Goal: Task Accomplishment & Management: Manage account settings

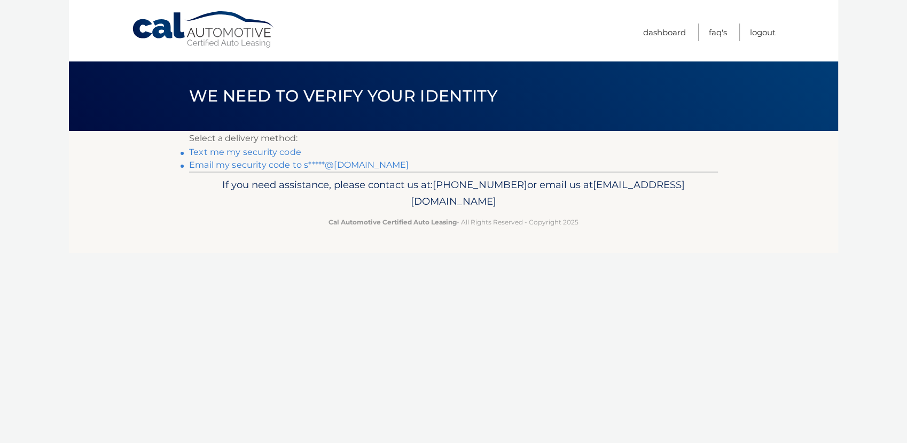
click at [267, 164] on link "Email my security code to s*****@yahoo.com" at bounding box center [298, 165] width 219 height 10
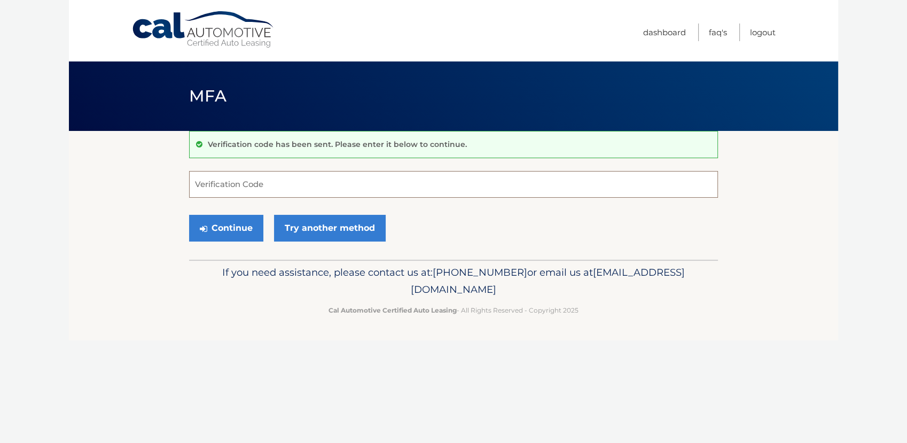
click at [219, 181] on input "Verification Code" at bounding box center [453, 184] width 529 height 27
type input "523649"
click at [189, 215] on button "Continue" at bounding box center [226, 228] width 74 height 27
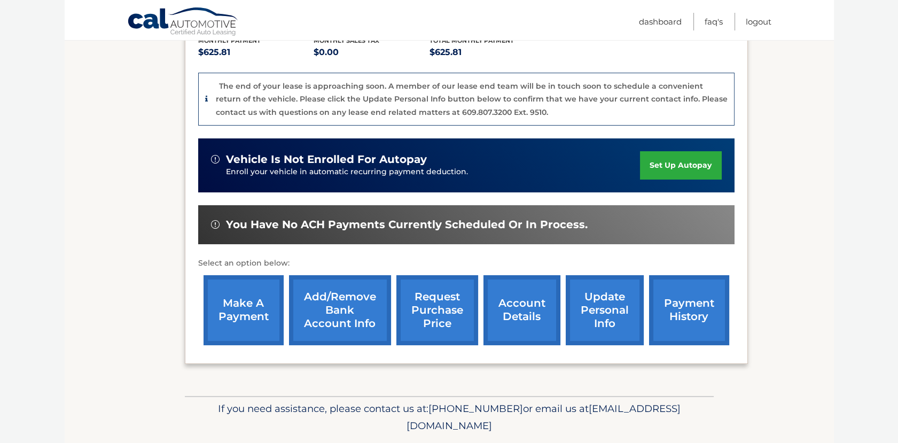
scroll to position [237, 0]
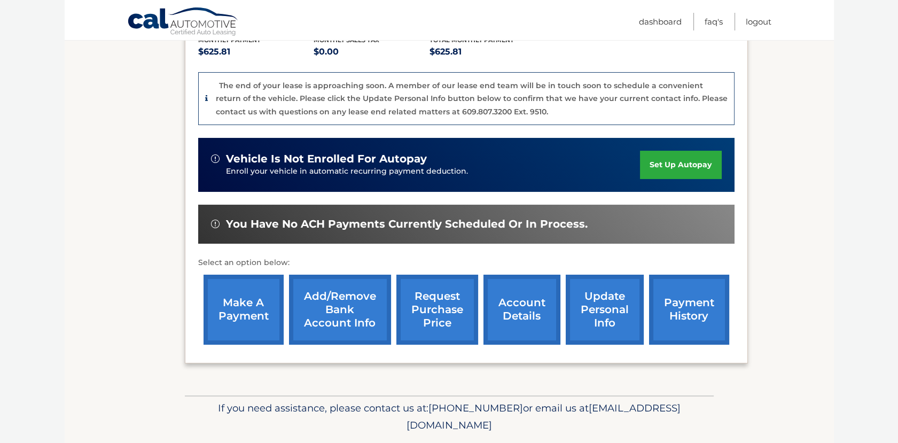
click at [233, 297] on link "make a payment" at bounding box center [243, 309] width 80 height 70
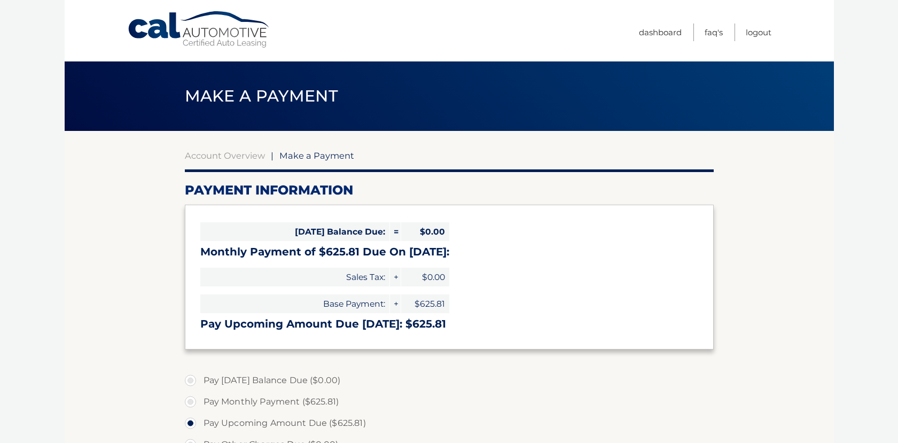
select select "ODFiOTU4OWQtZGQwMi00OGZiLTgzM2UtNmE4YTkyYWY5MGU3"
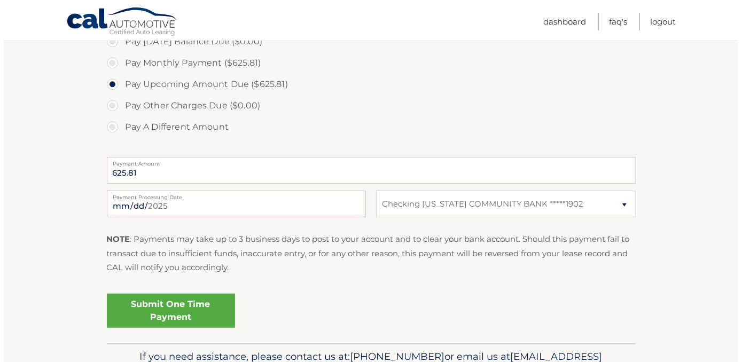
scroll to position [342, 0]
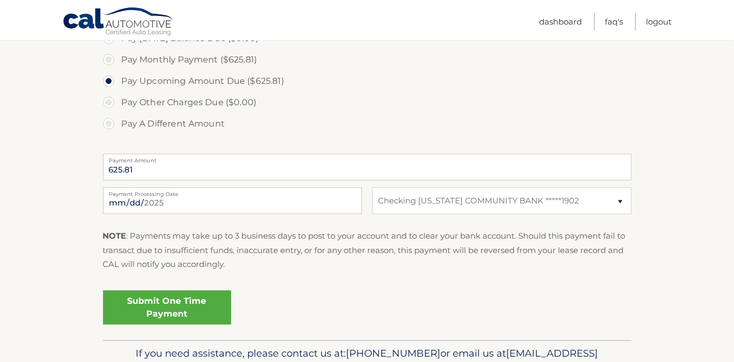
click at [172, 304] on link "Submit One Time Payment" at bounding box center [167, 308] width 128 height 34
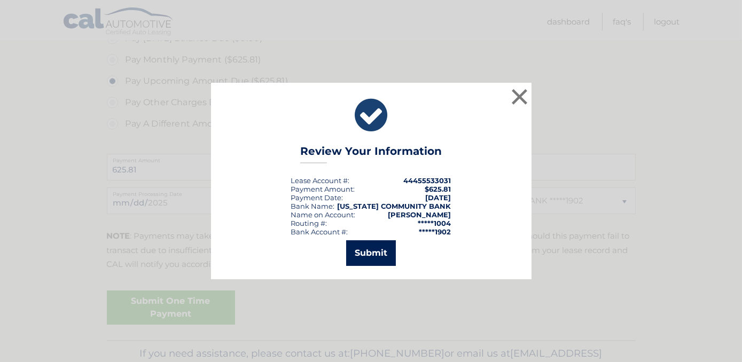
click at [376, 254] on button "Submit" at bounding box center [371, 253] width 50 height 26
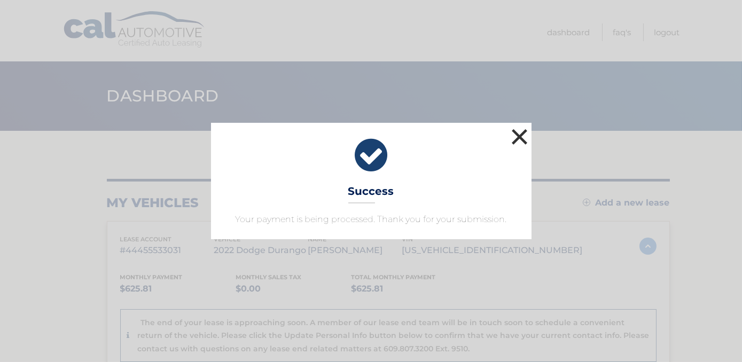
click at [518, 134] on button "×" at bounding box center [519, 136] width 21 height 21
